Goal: Task Accomplishment & Management: Manage account settings

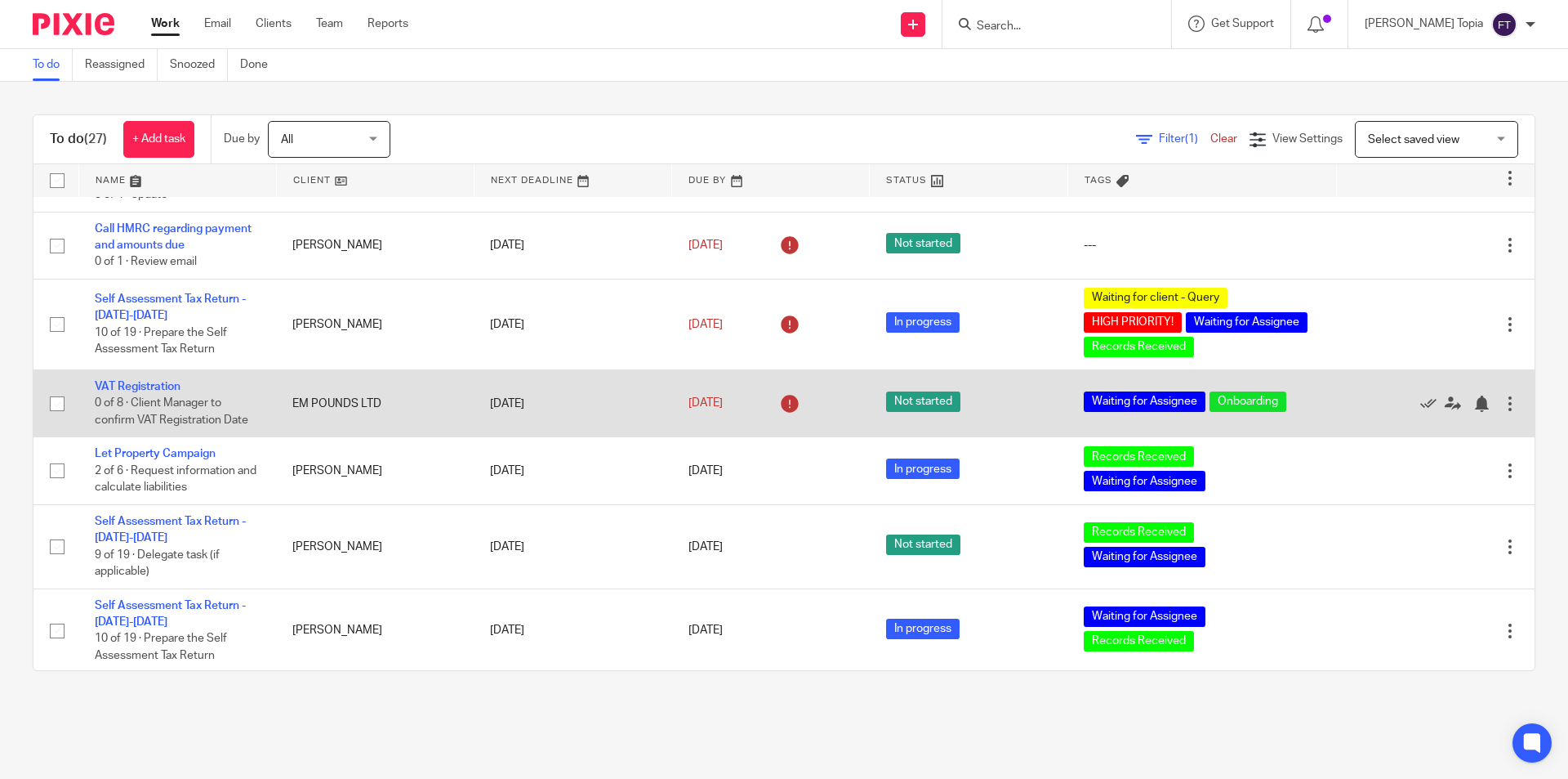
scroll to position [163, 0]
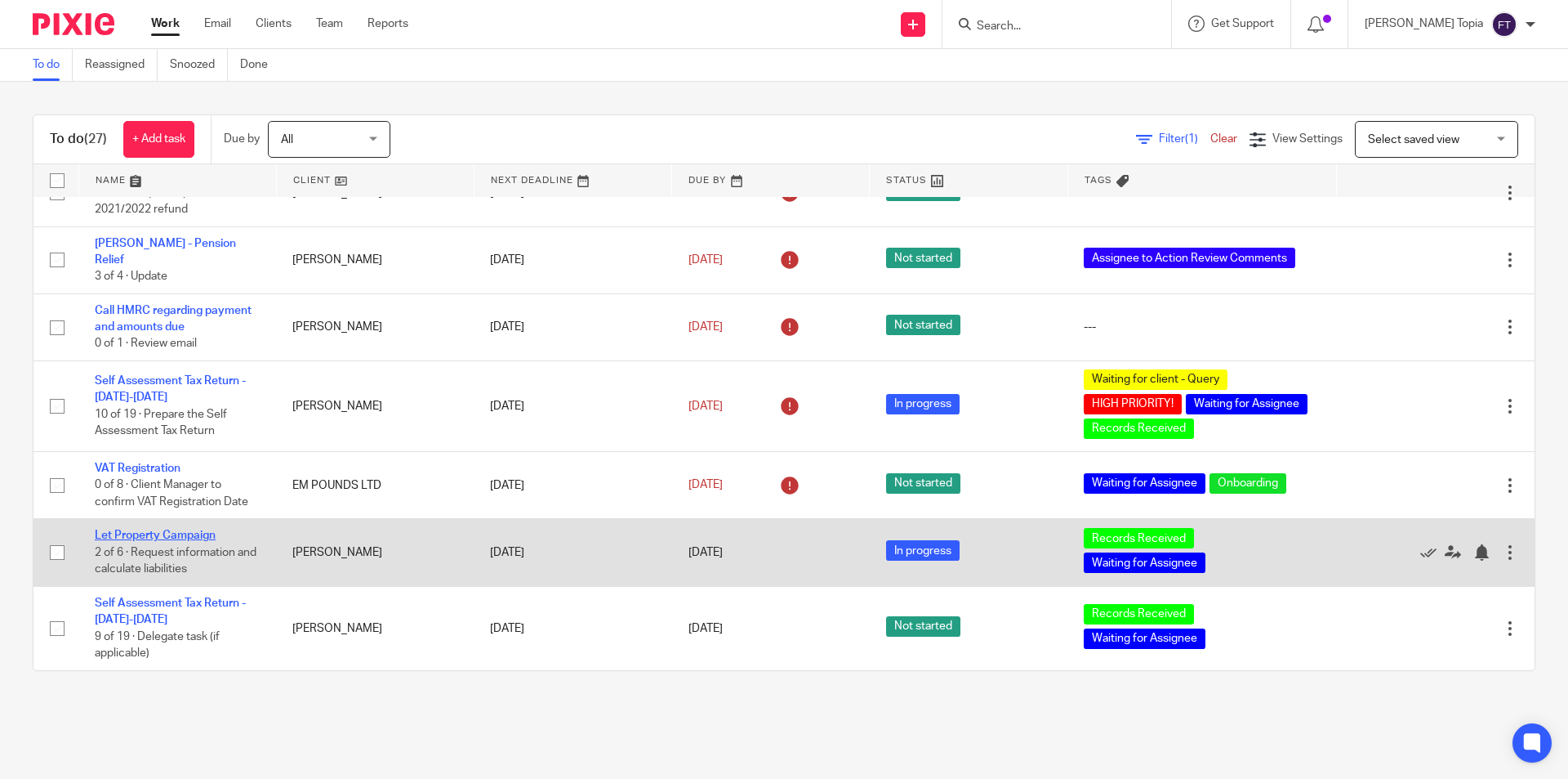
click at [144, 540] on link "Let Property Campaign" at bounding box center [155, 535] width 120 height 12
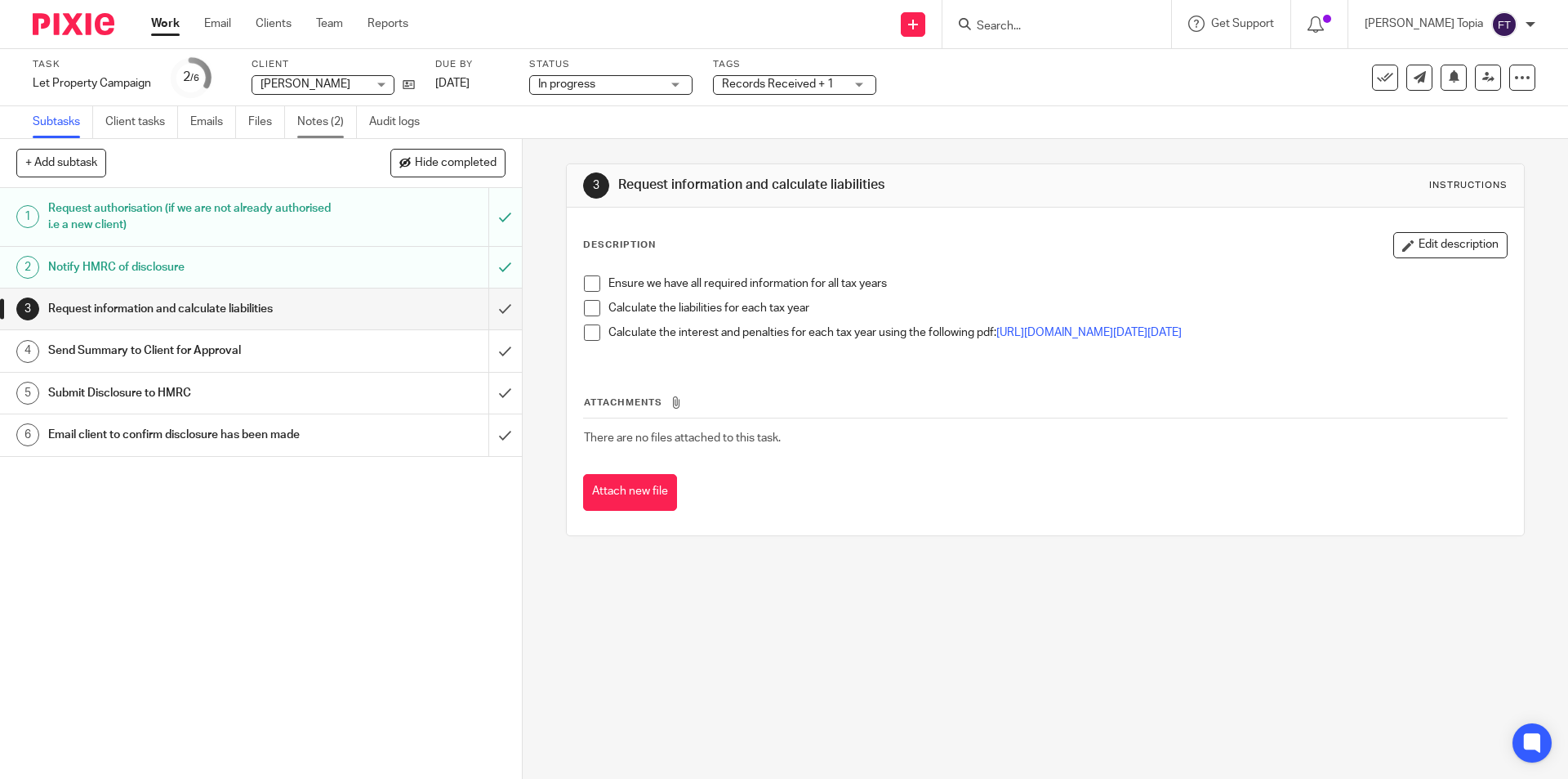
click at [313, 117] on link "Notes (2)" at bounding box center [327, 122] width 59 height 32
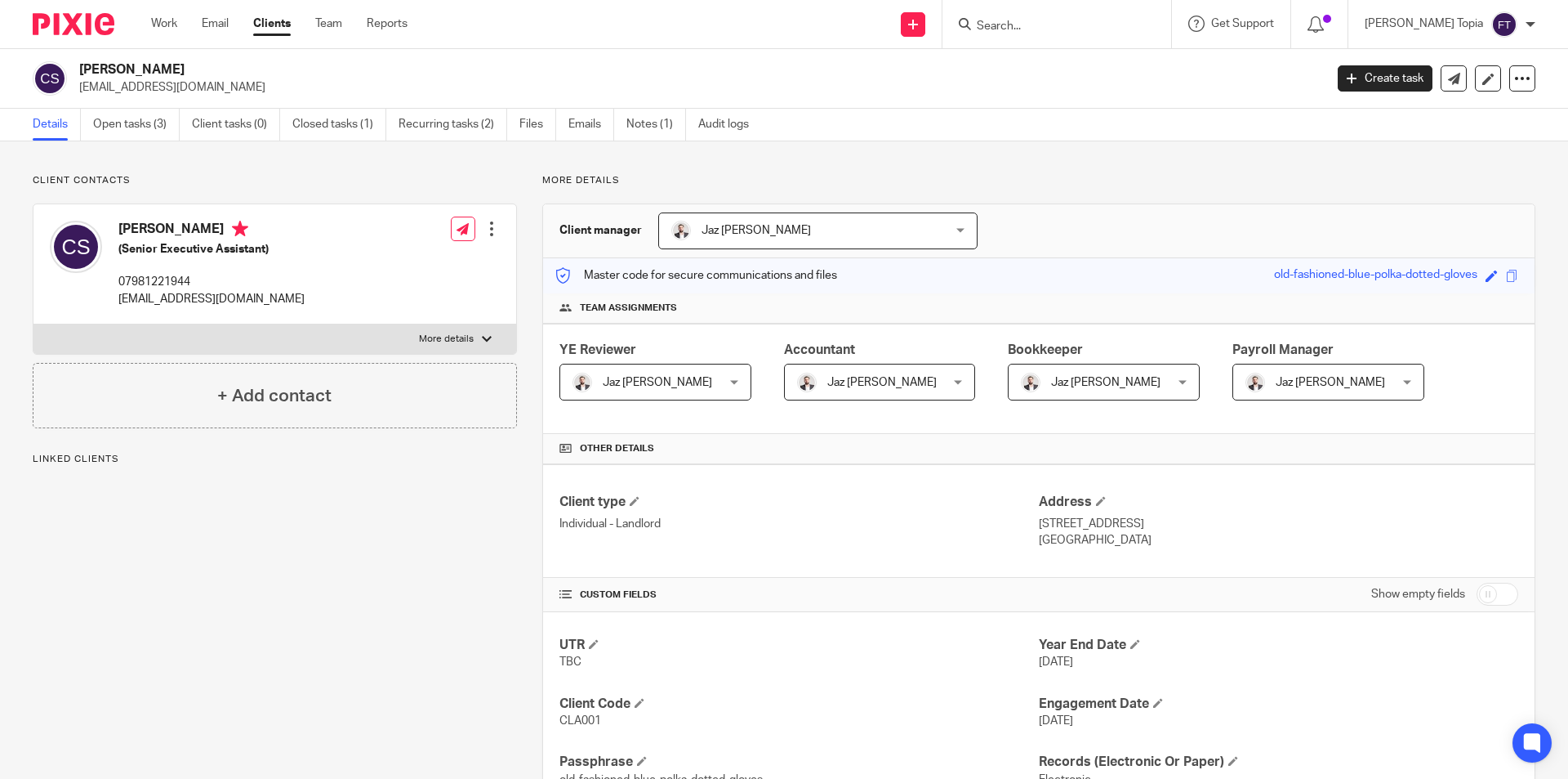
scroll to position [348, 0]
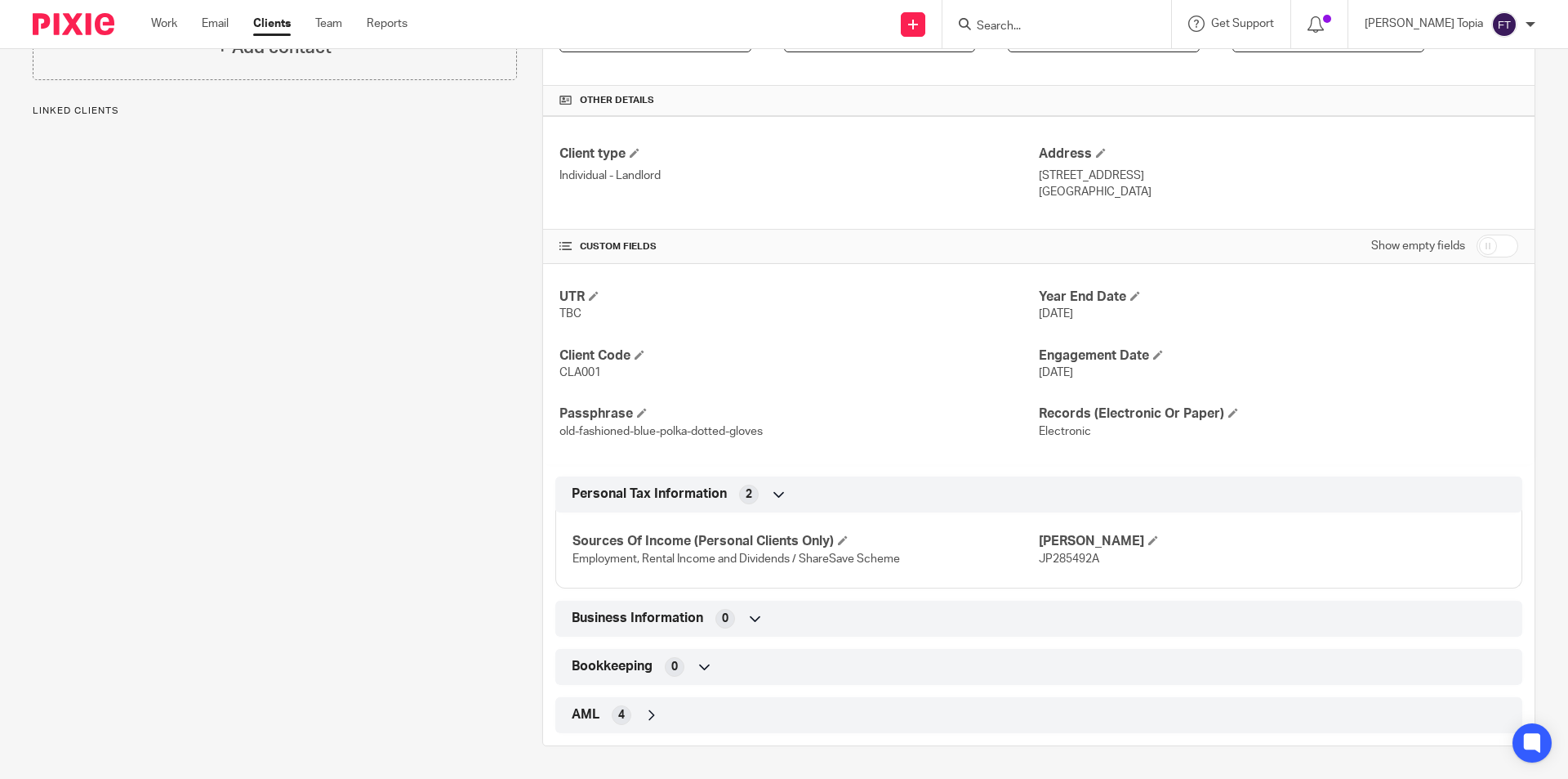
click at [1043, 565] on p "JP285492A" at bounding box center [1272, 558] width 467 height 16
copy span "JP285492A"
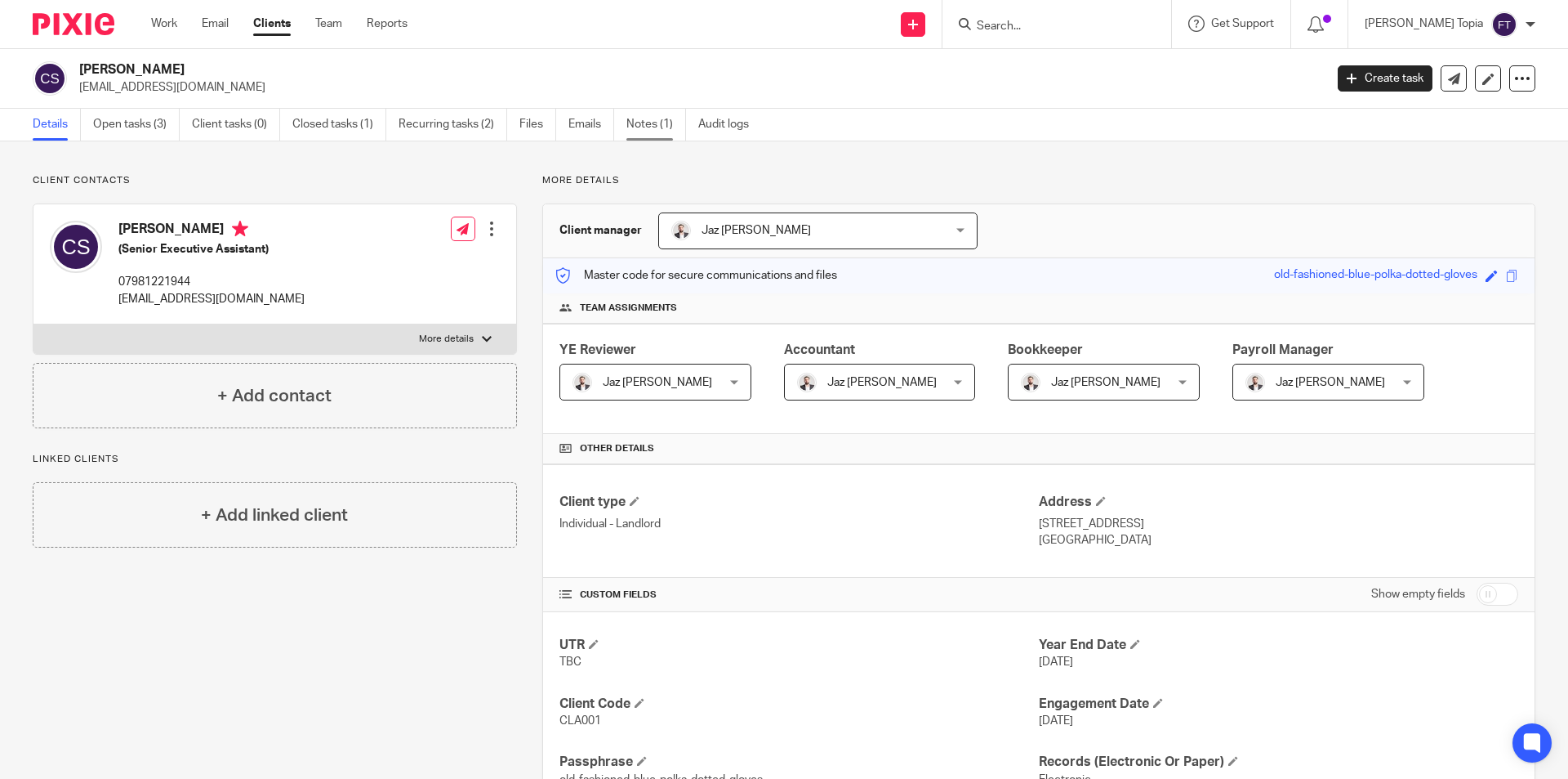
click at [656, 125] on link "Notes (1)" at bounding box center [656, 125] width 59 height 32
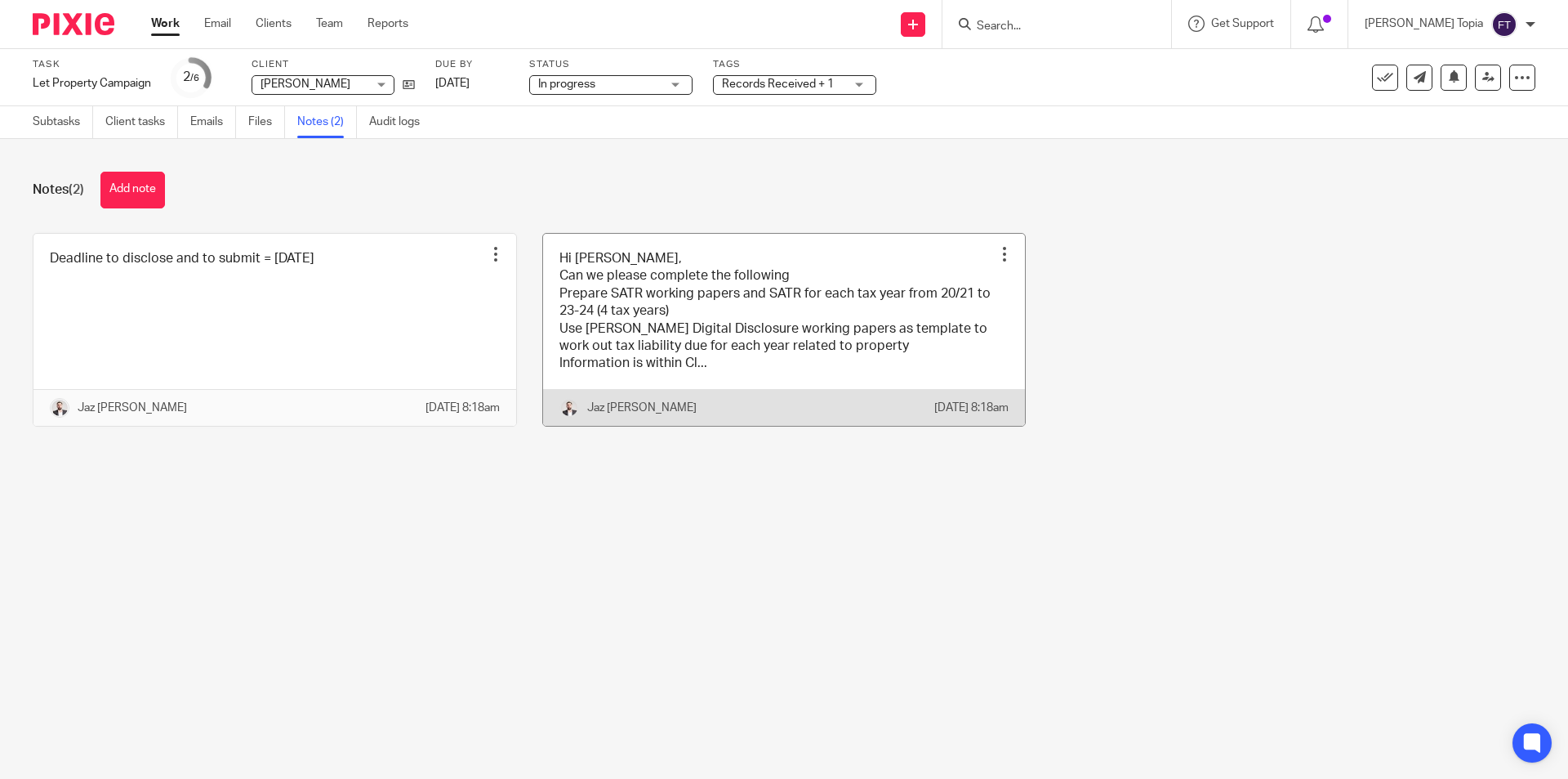
click at [771, 362] on link at bounding box center [784, 330] width 483 height 192
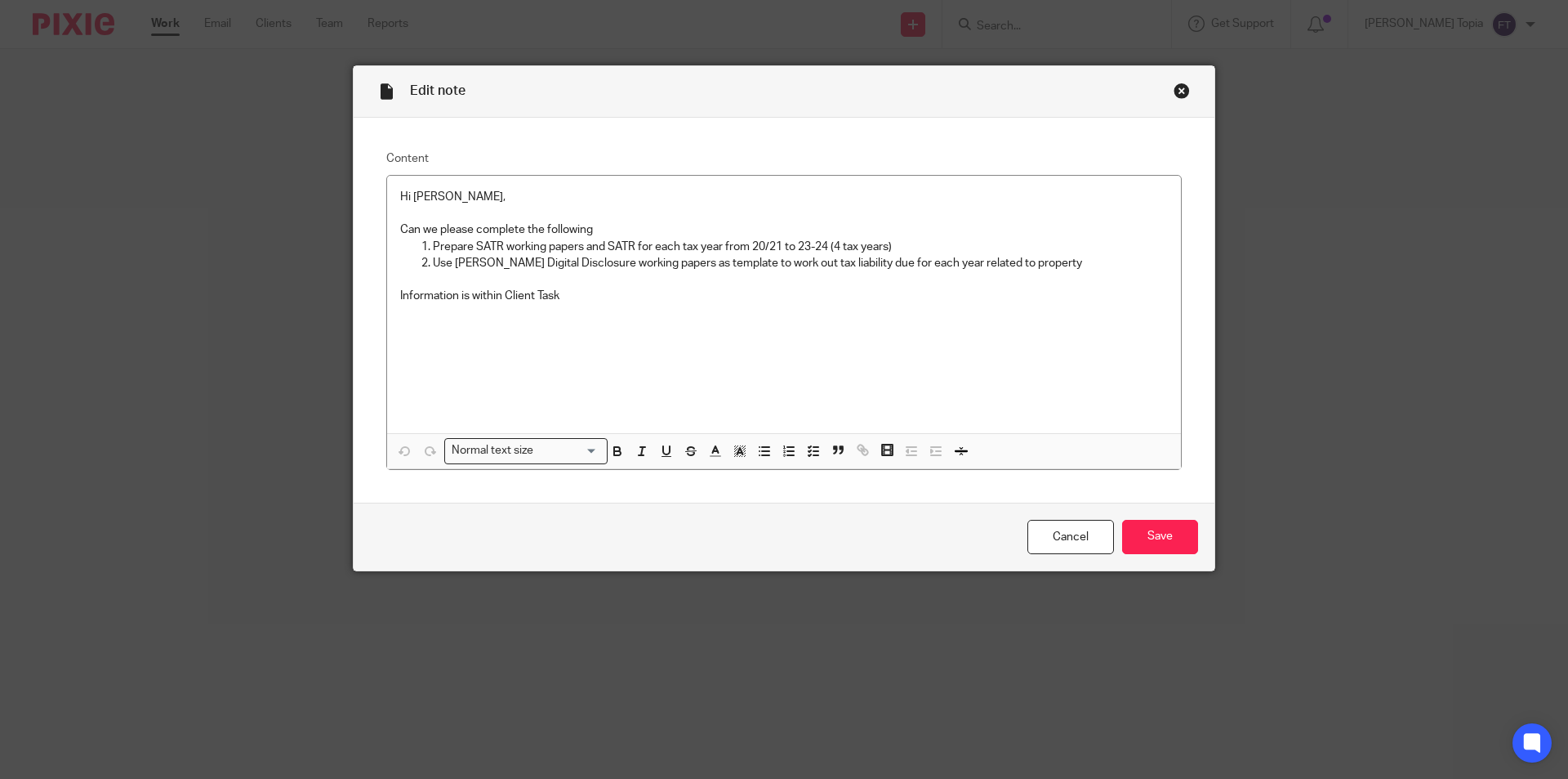
click at [1178, 93] on div "Close this dialog window" at bounding box center [1182, 90] width 16 height 16
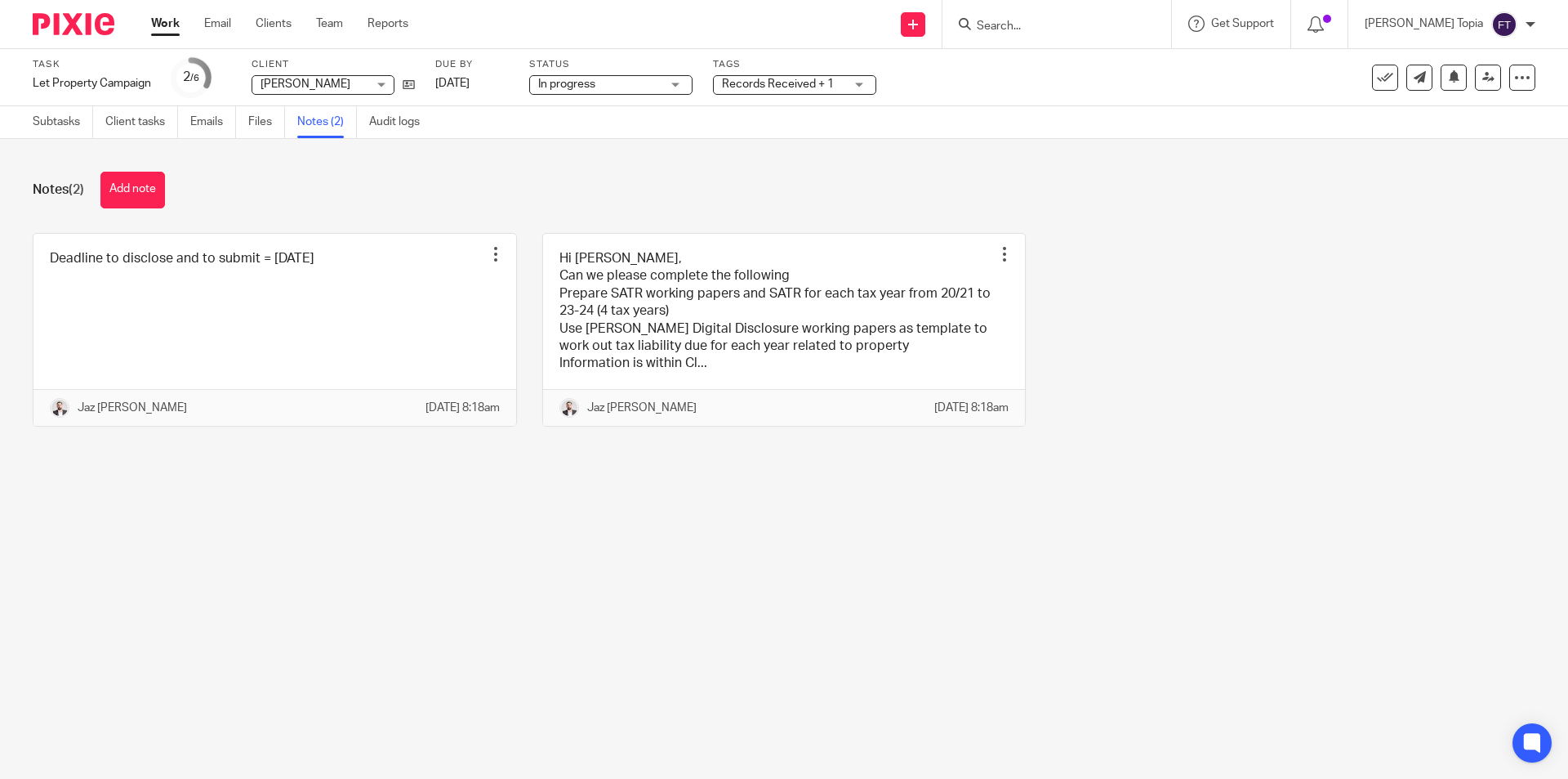
click at [1106, 569] on main "Task Let Property Campaign Save Let Property Campaign 2 /6 Client [PERSON_NAME]…" at bounding box center [784, 389] width 1568 height 779
click at [1494, 687] on main "Task Let Property Campaign Save Let Property Campaign 2 /6 Client Clair Sabel C…" at bounding box center [784, 389] width 1568 height 779
click at [492, 550] on main "Task Let Property Campaign Save Let Property Campaign 2 /6 Client Clair Sabel C…" at bounding box center [784, 389] width 1568 height 779
drag, startPoint x: 1291, startPoint y: 352, endPoint x: 1319, endPoint y: 346, distance: 28.6
click at [1318, 346] on div "Deadline to disclose and to submit = 13th October 2025 Edit note Delete note Ja…" at bounding box center [771, 342] width 1528 height 218
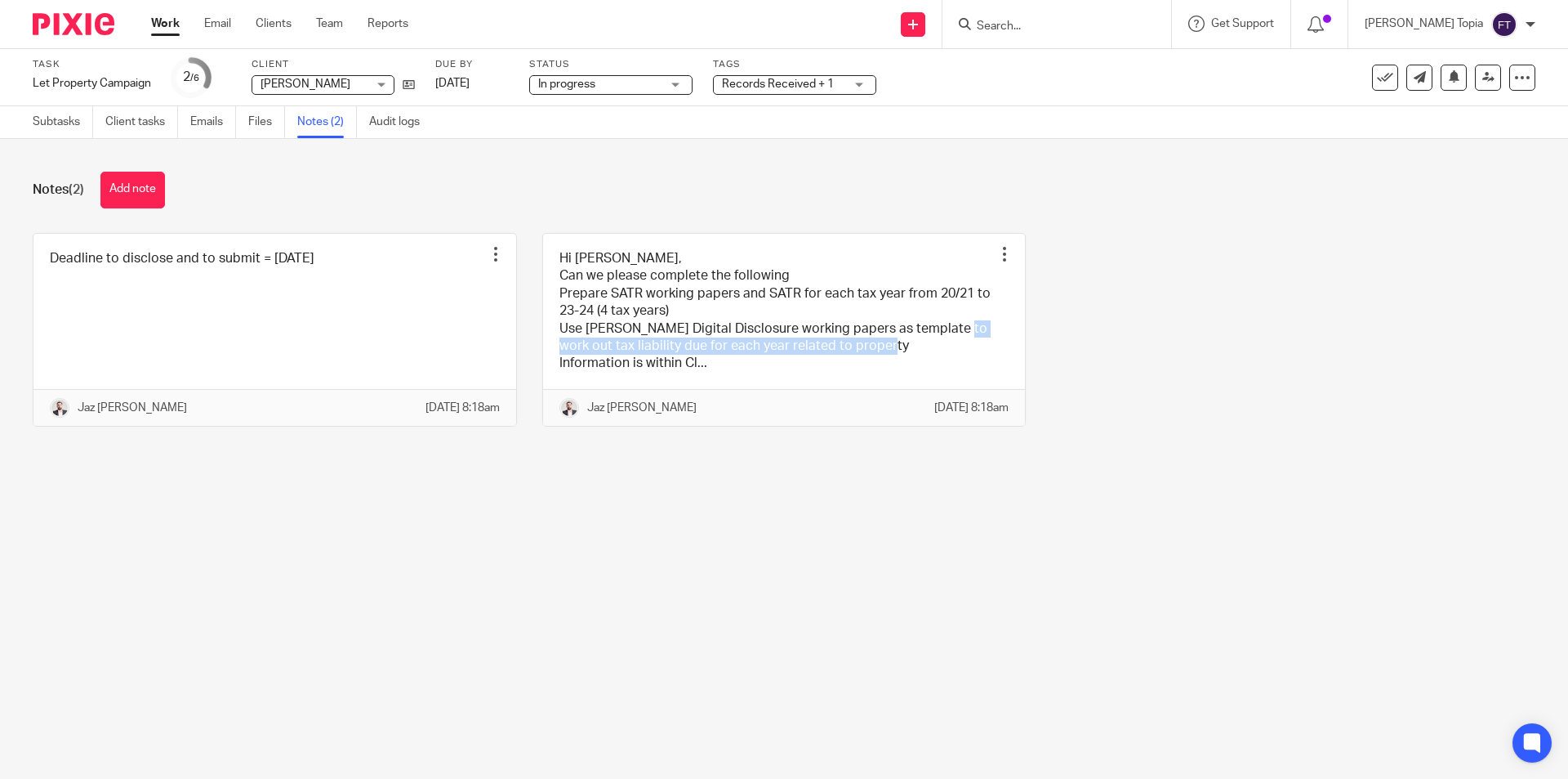
click at [166, 23] on link "Work" at bounding box center [166, 24] width 28 height 16
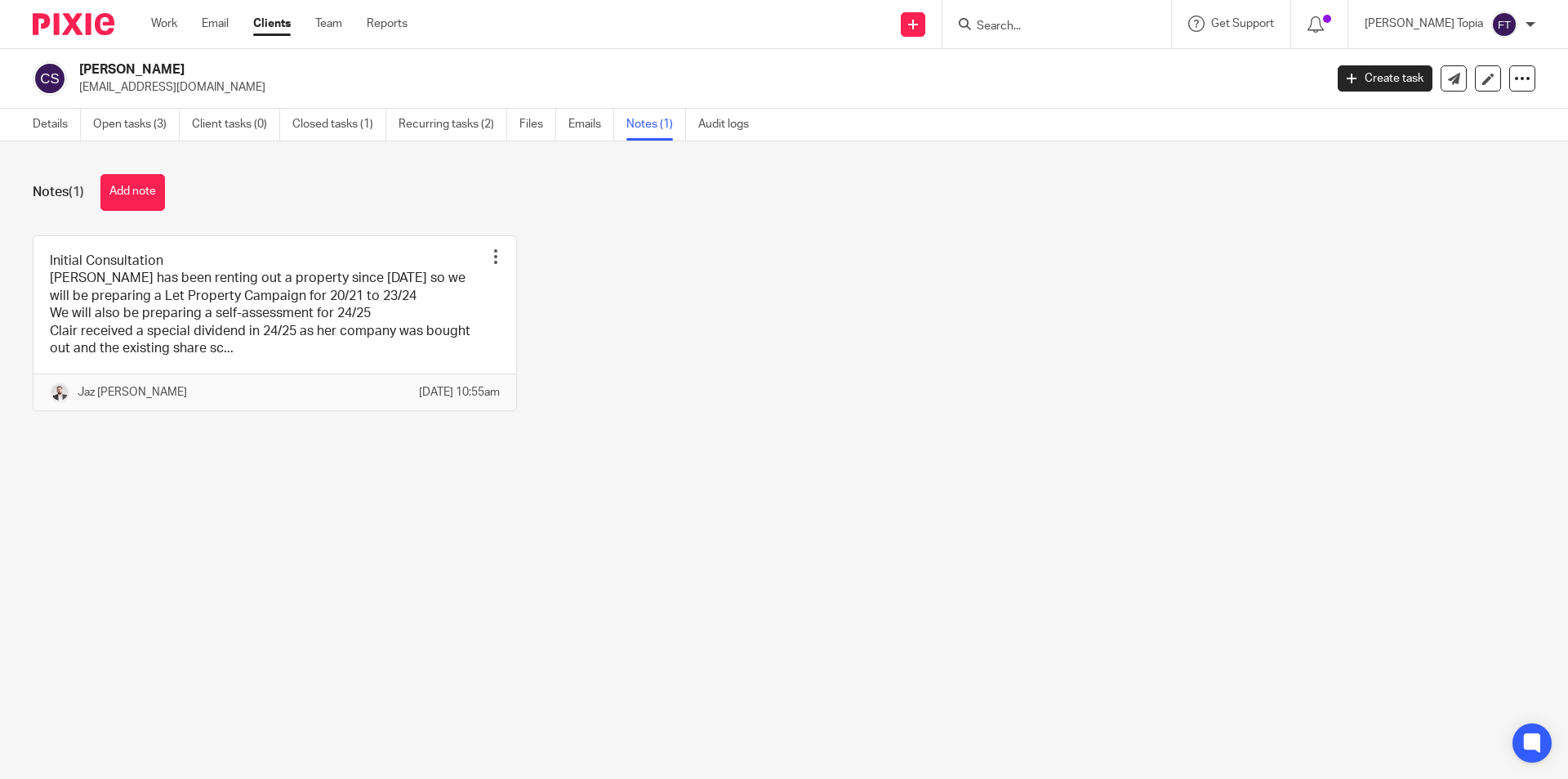
click at [245, 319] on link at bounding box center [275, 323] width 483 height 175
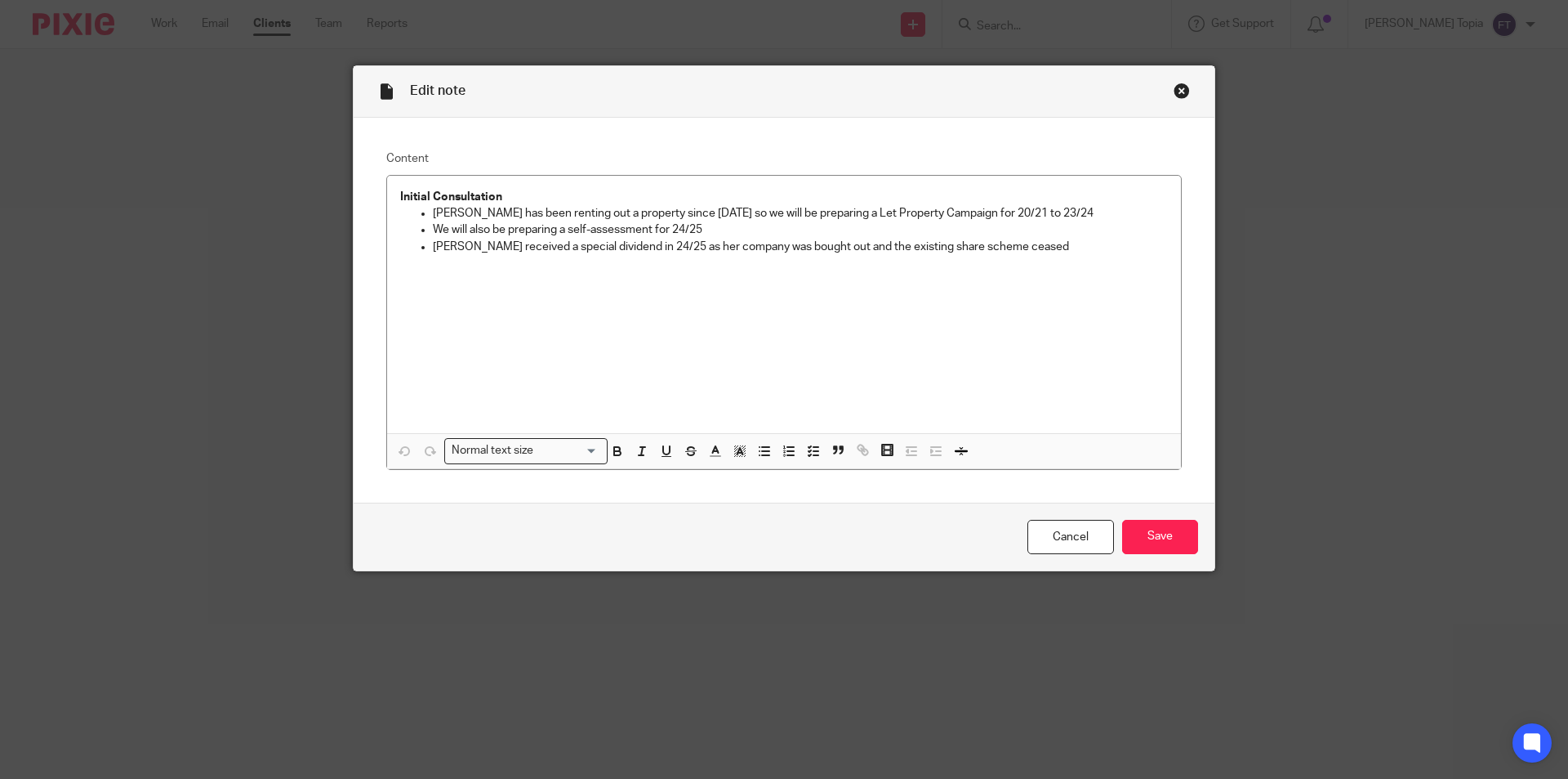
click at [1175, 91] on div "Close this dialog window" at bounding box center [1182, 90] width 16 height 16
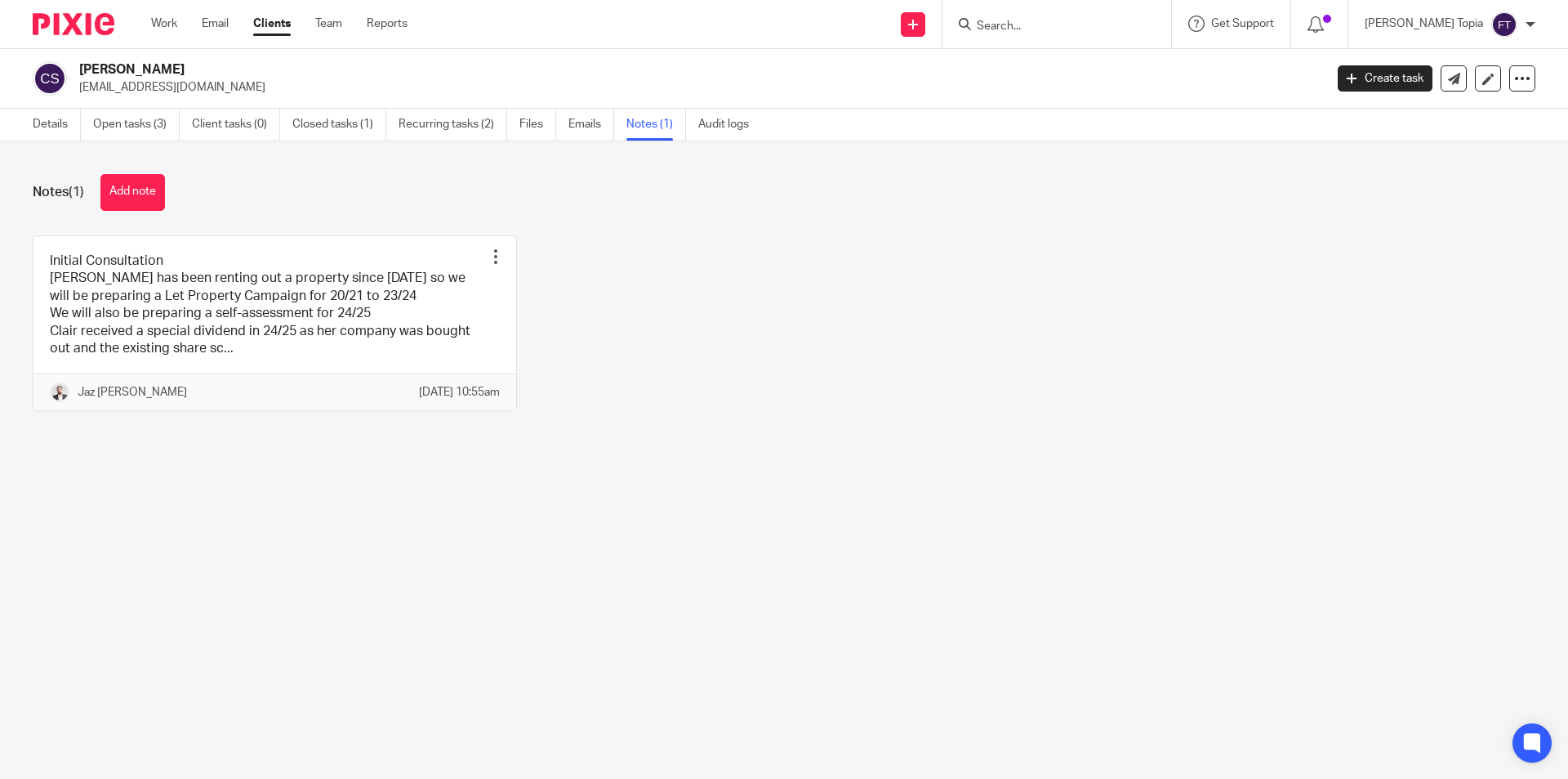
click at [679, 376] on div "Initial Consultation [PERSON_NAME] has been renting out a property since [DATE]…" at bounding box center [771, 336] width 1528 height 201
